Goal: Complete application form

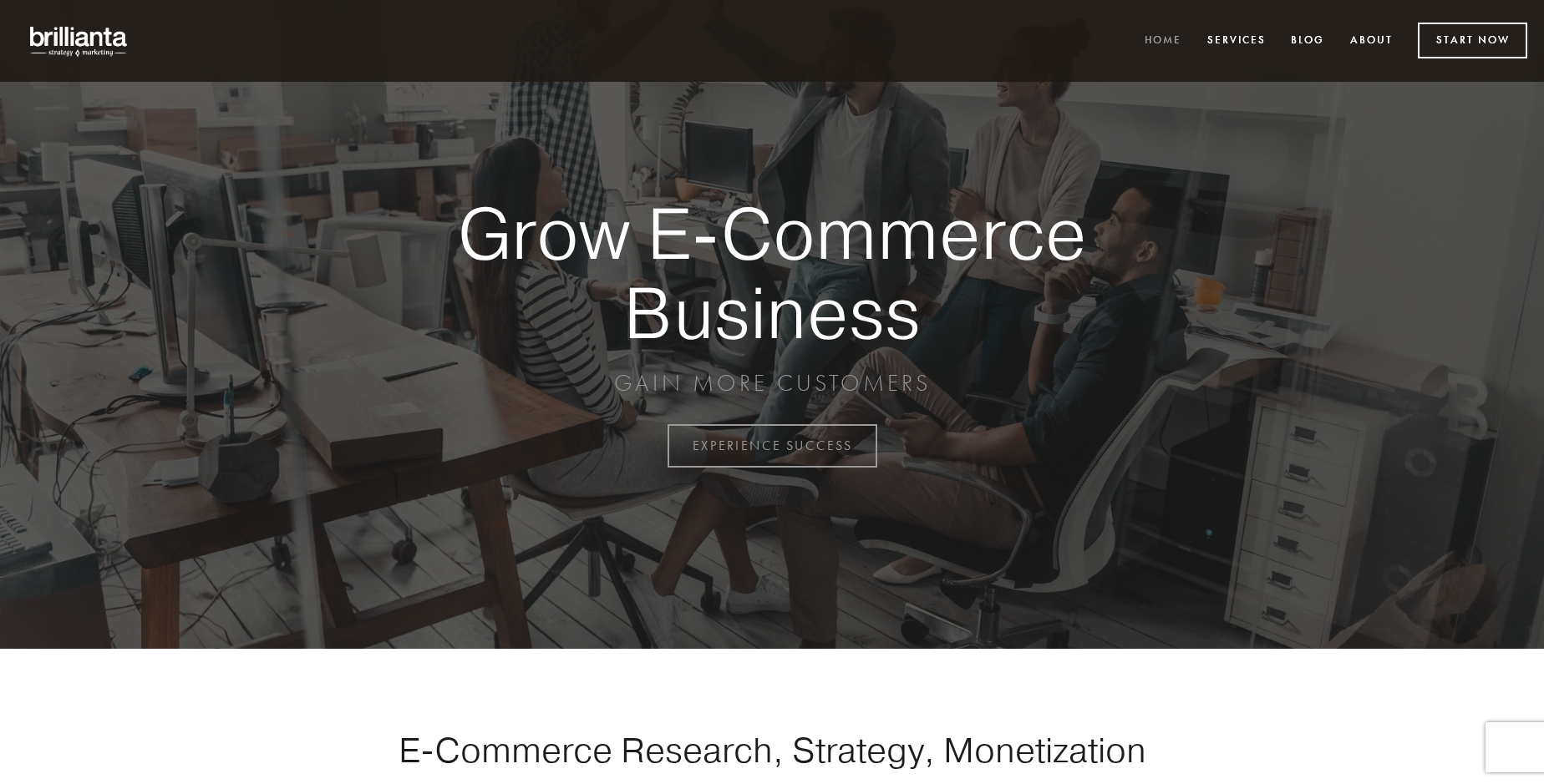
scroll to position [4378, 0]
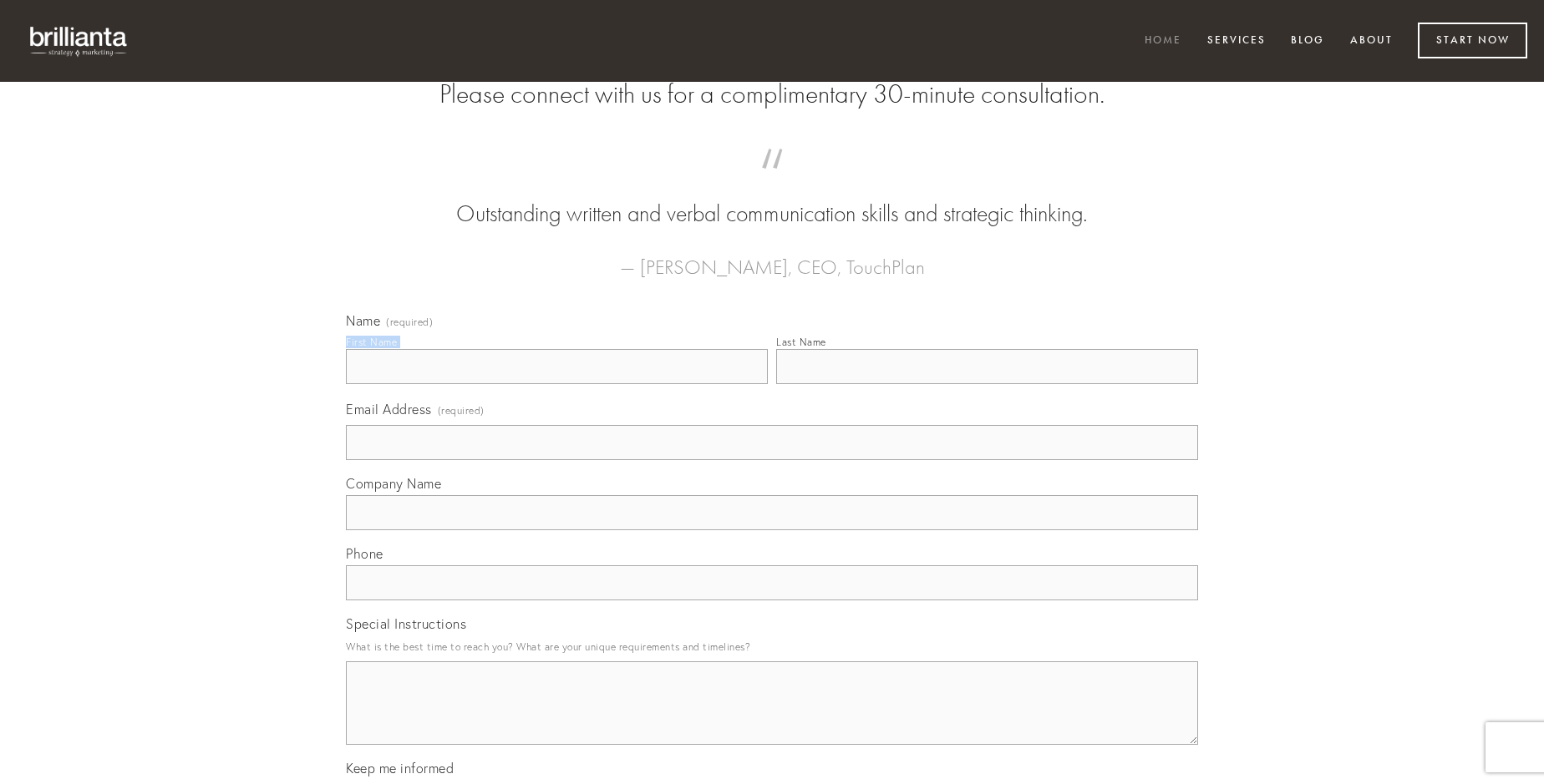
type input "[PERSON_NAME] V"
click at [987, 384] on input "Last Name" at bounding box center [987, 366] width 422 height 35
type input "[PERSON_NAME] V"
click at [772, 460] on input "Email Address (required)" at bounding box center [772, 442] width 852 height 35
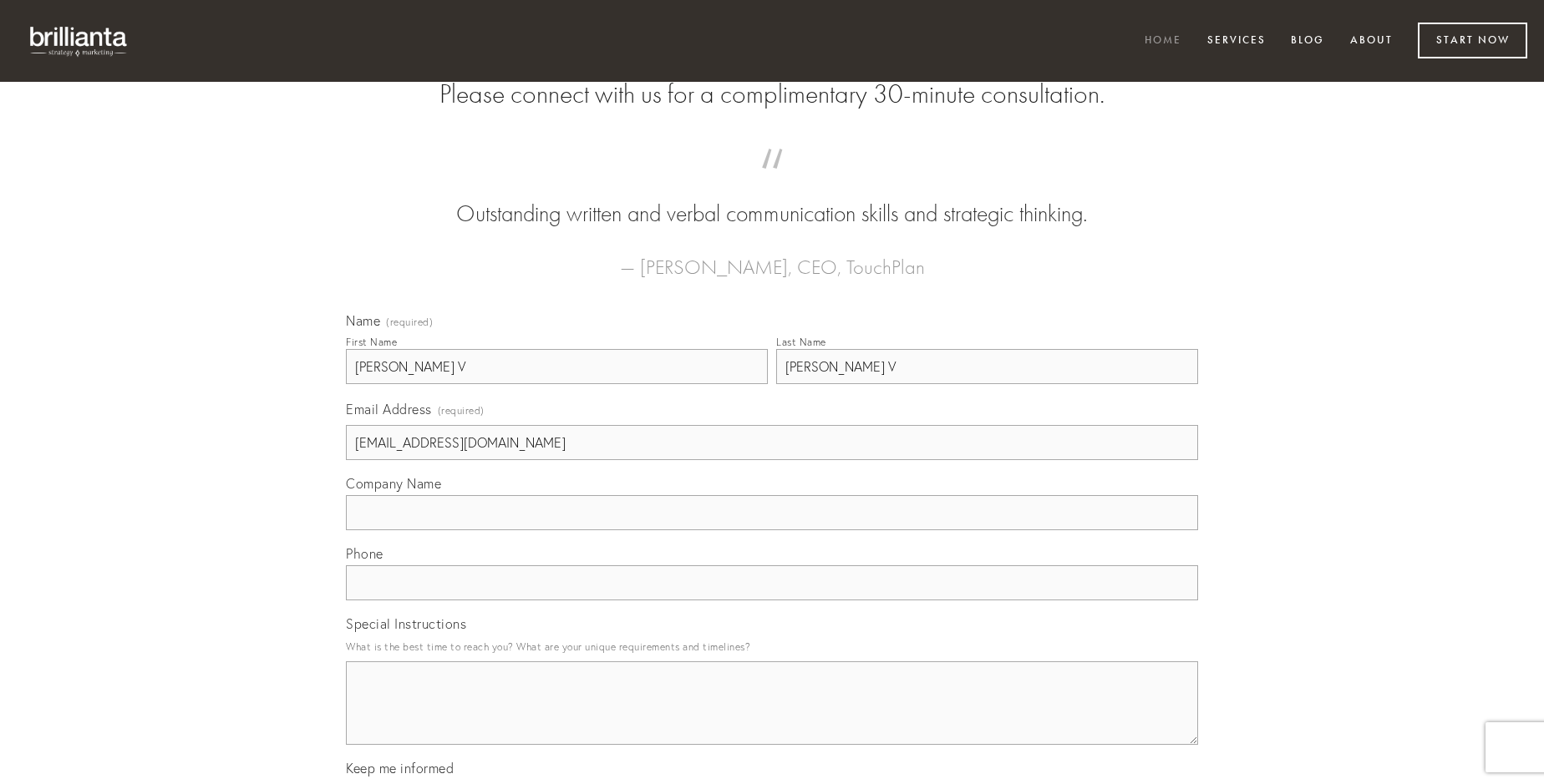
type input "[EMAIL_ADDRESS][DOMAIN_NAME]"
click at [772, 530] on input "Company Name" at bounding box center [772, 512] width 852 height 35
type input "urbanus"
click at [772, 600] on input "text" at bounding box center [772, 582] width 852 height 35
click at [772, 718] on textarea "Special Instructions" at bounding box center [772, 703] width 852 height 84
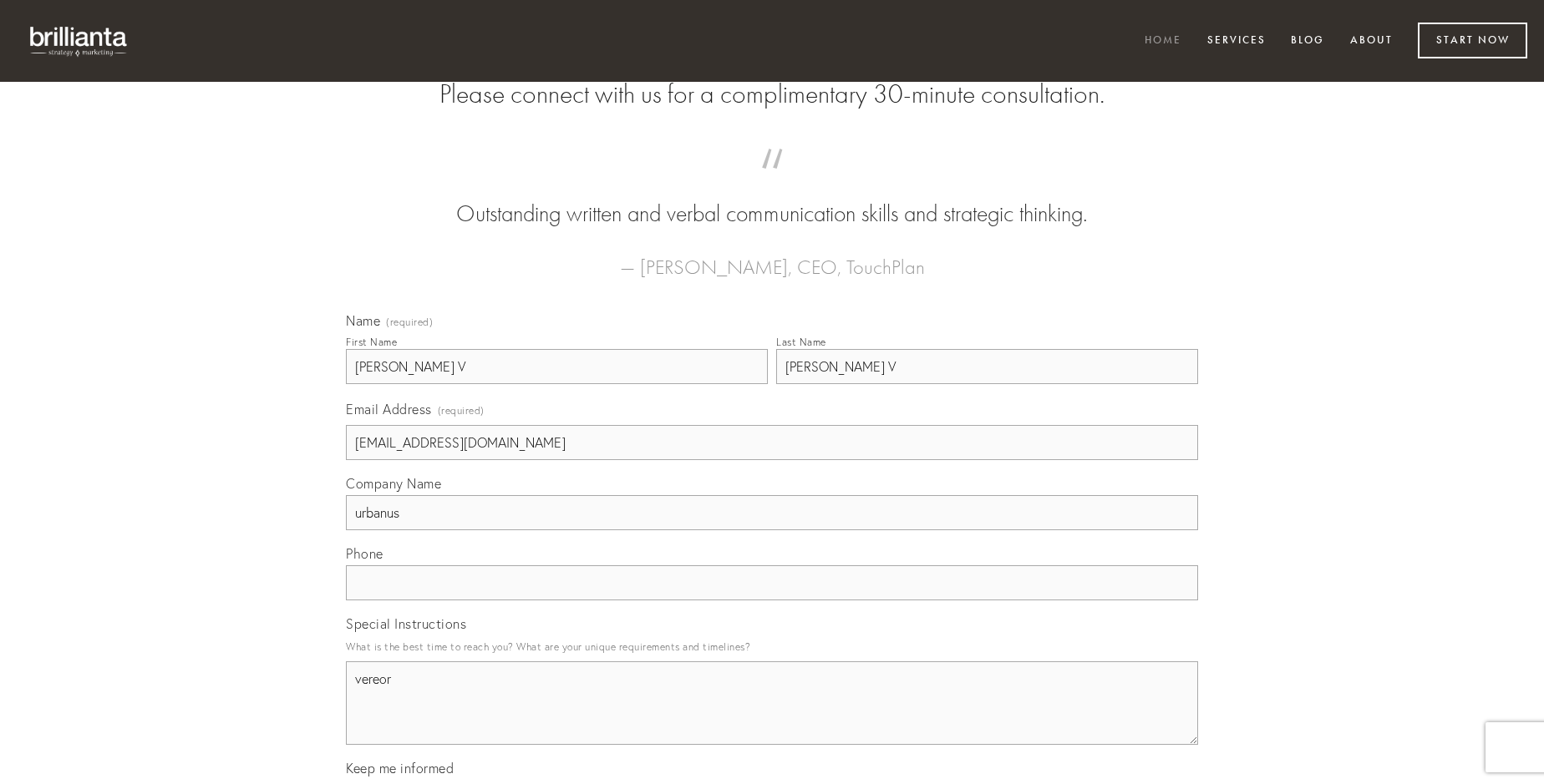
type textarea "vereor"
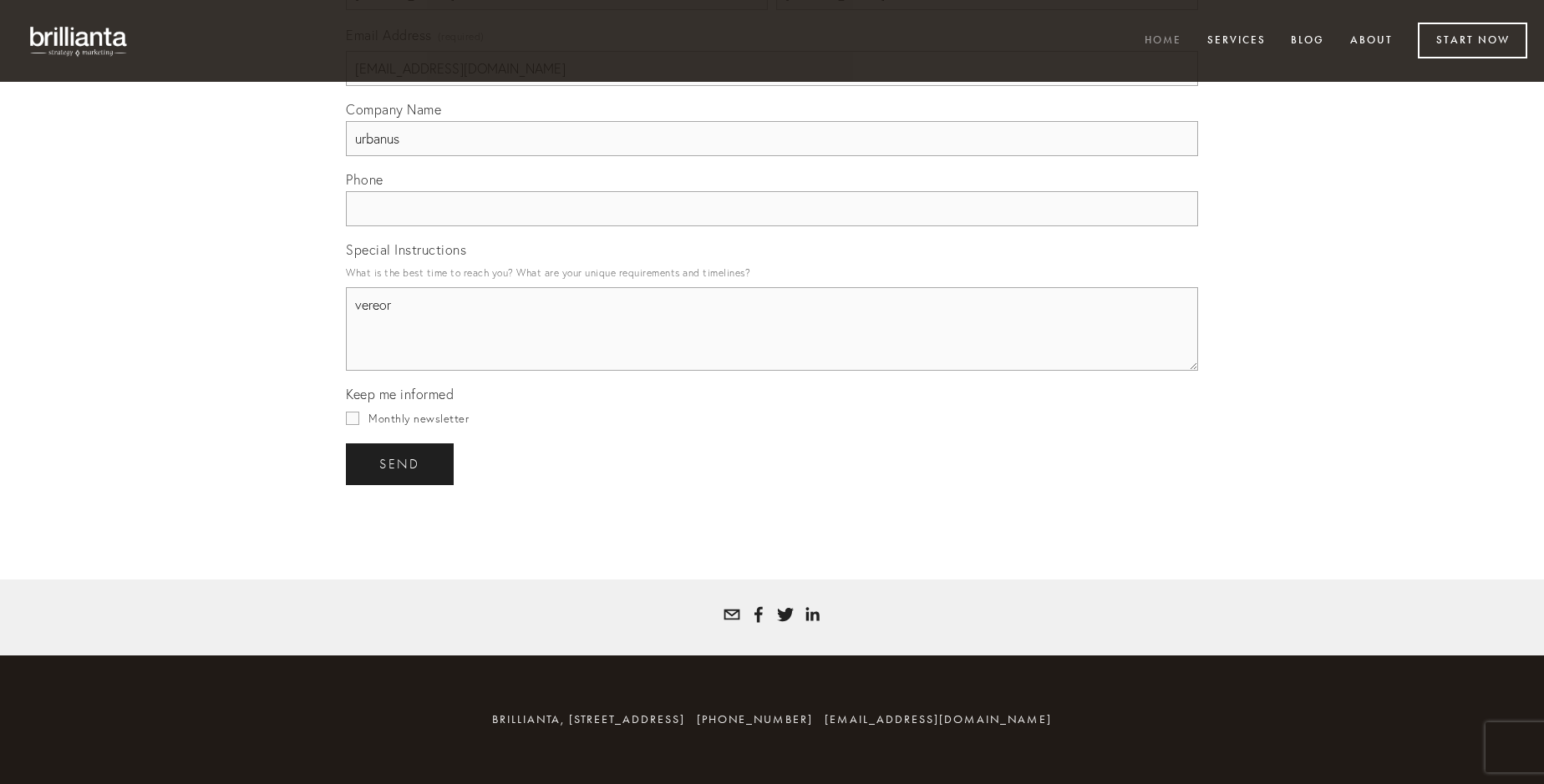
click at [401, 464] on span "send" at bounding box center [399, 464] width 41 height 15
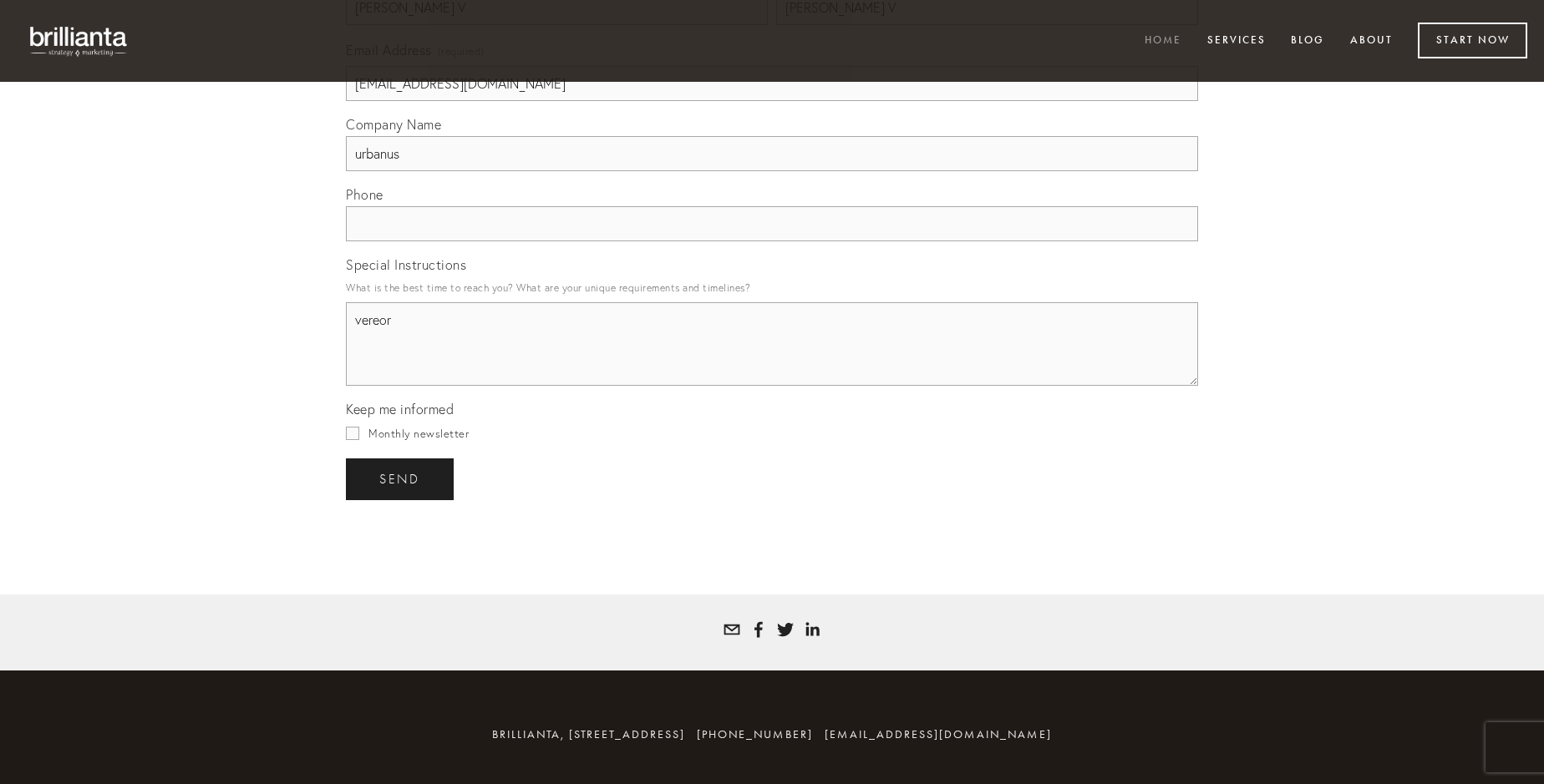
scroll to position [4329, 0]
